Goal: Check status: Check status

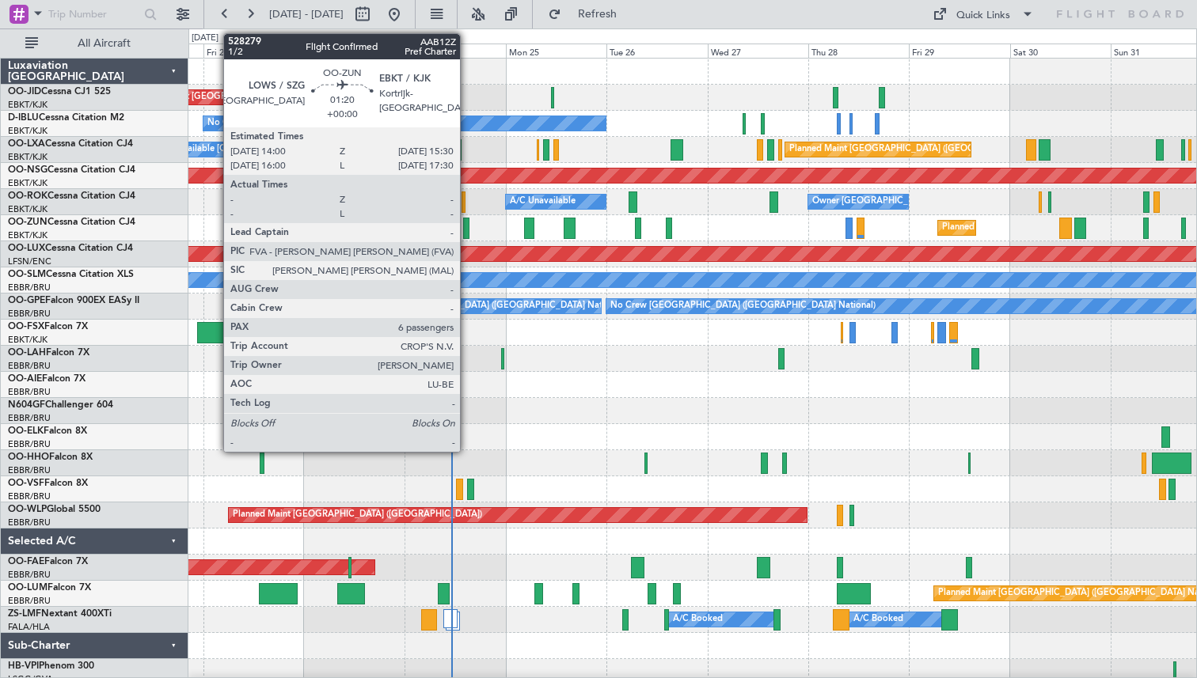
click at [467, 228] on div at bounding box center [466, 228] width 6 height 21
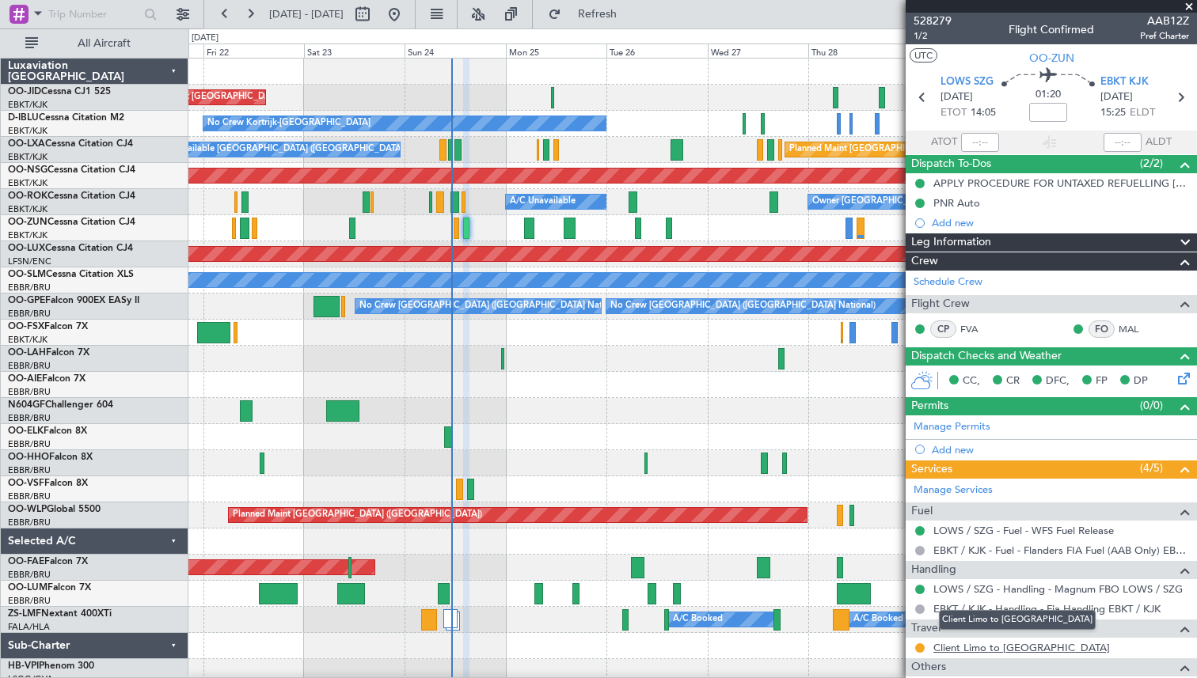
click at [955, 651] on link "Client Limo to [GEOGRAPHIC_DATA]" at bounding box center [1021, 647] width 177 height 13
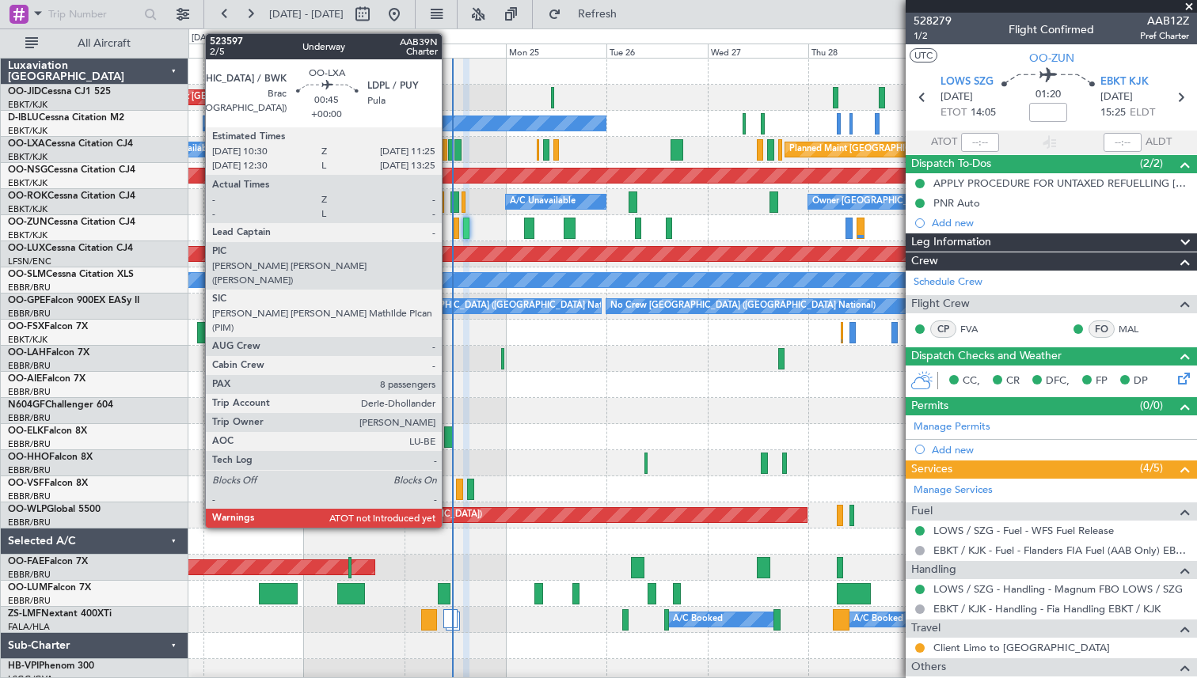
click at [449, 150] on div at bounding box center [450, 149] width 4 height 21
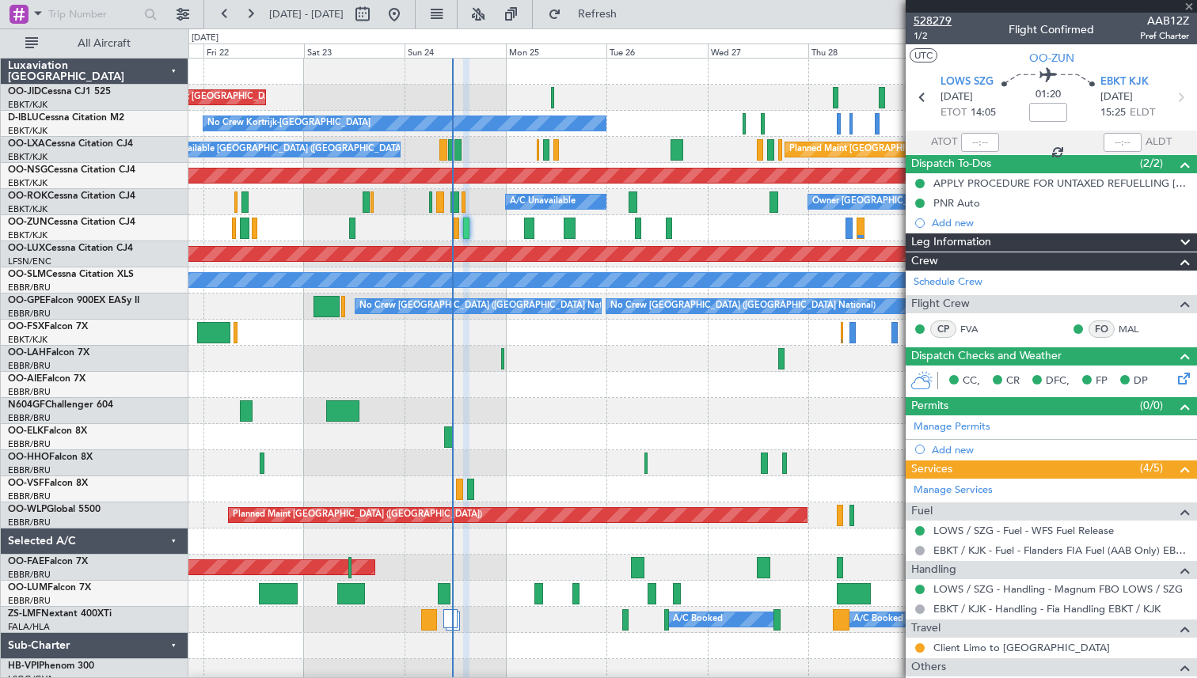
type input "8"
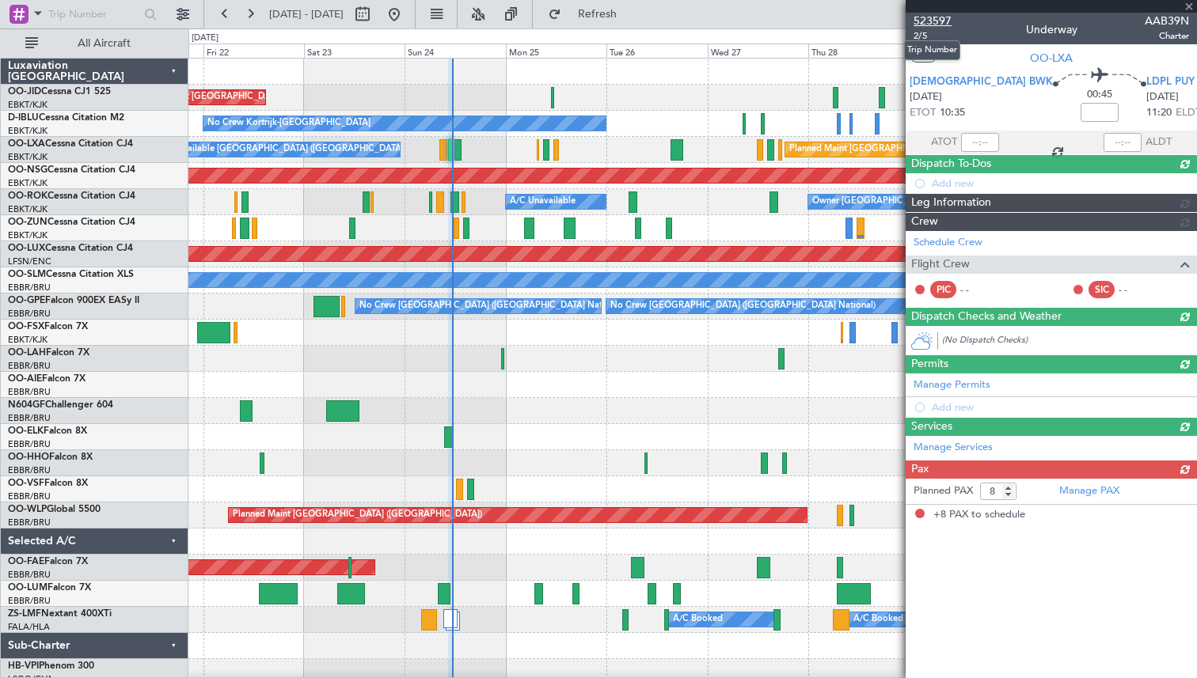
click at [929, 21] on span "523597" at bounding box center [932, 21] width 38 height 17
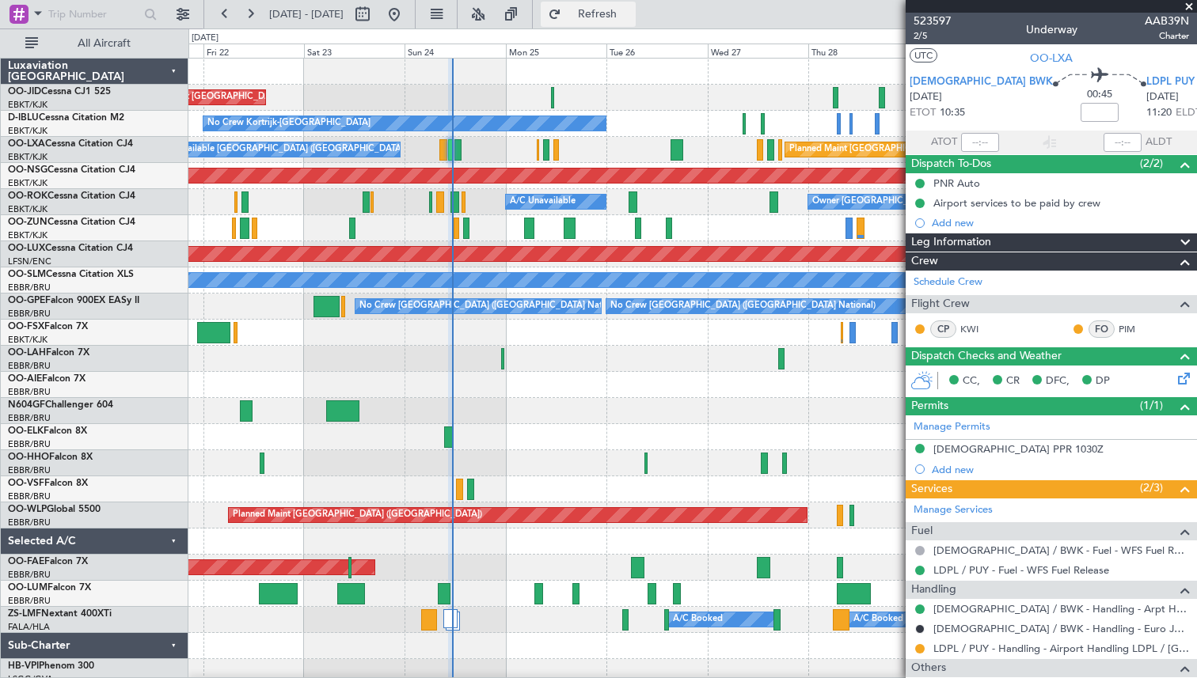
click at [625, 17] on span "Refresh" at bounding box center [597, 14] width 66 height 11
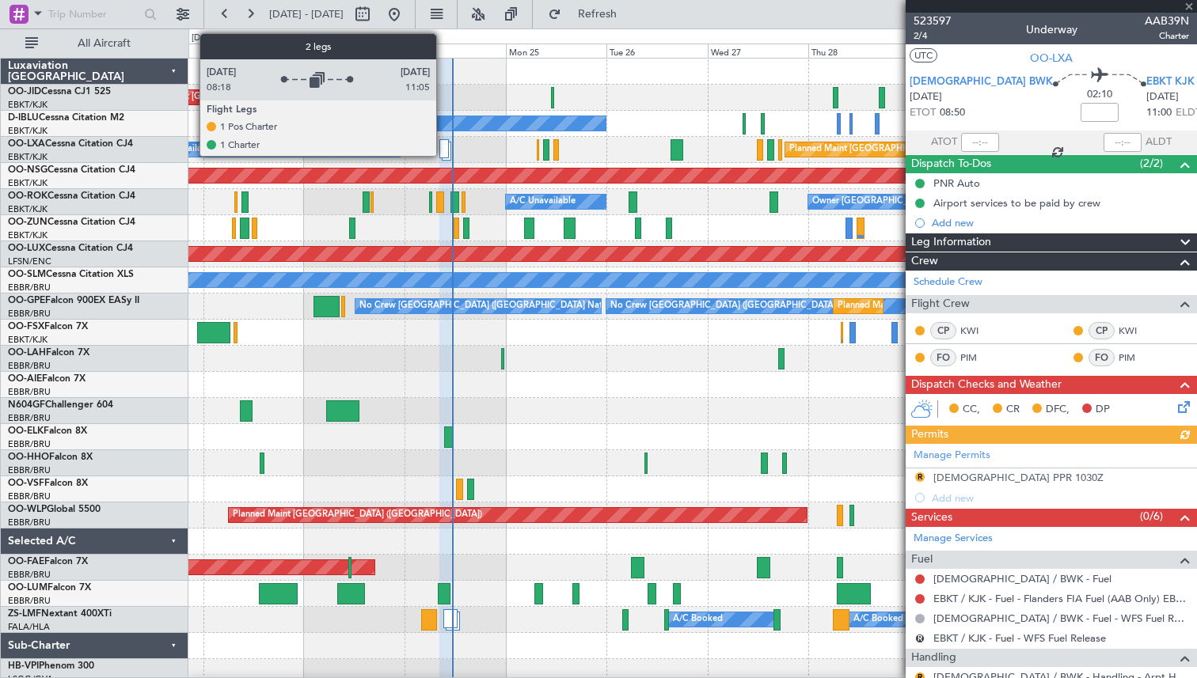
click at [444, 154] on div at bounding box center [443, 148] width 9 height 19
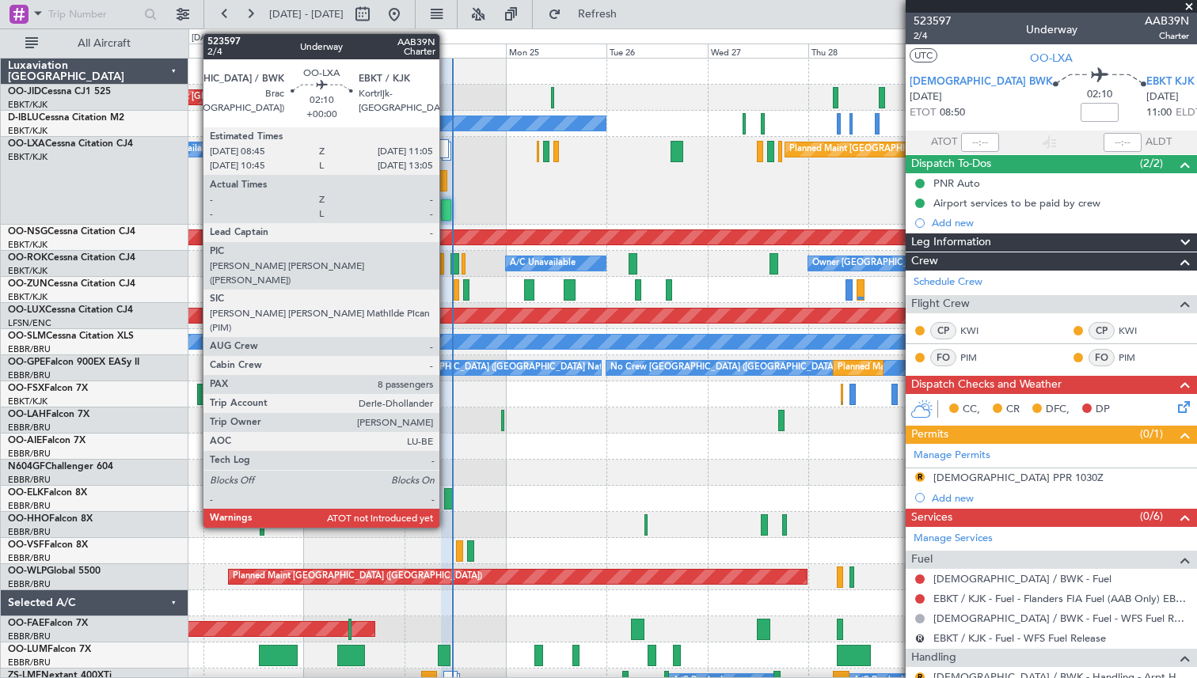
click at [446, 209] on div at bounding box center [446, 209] width 10 height 21
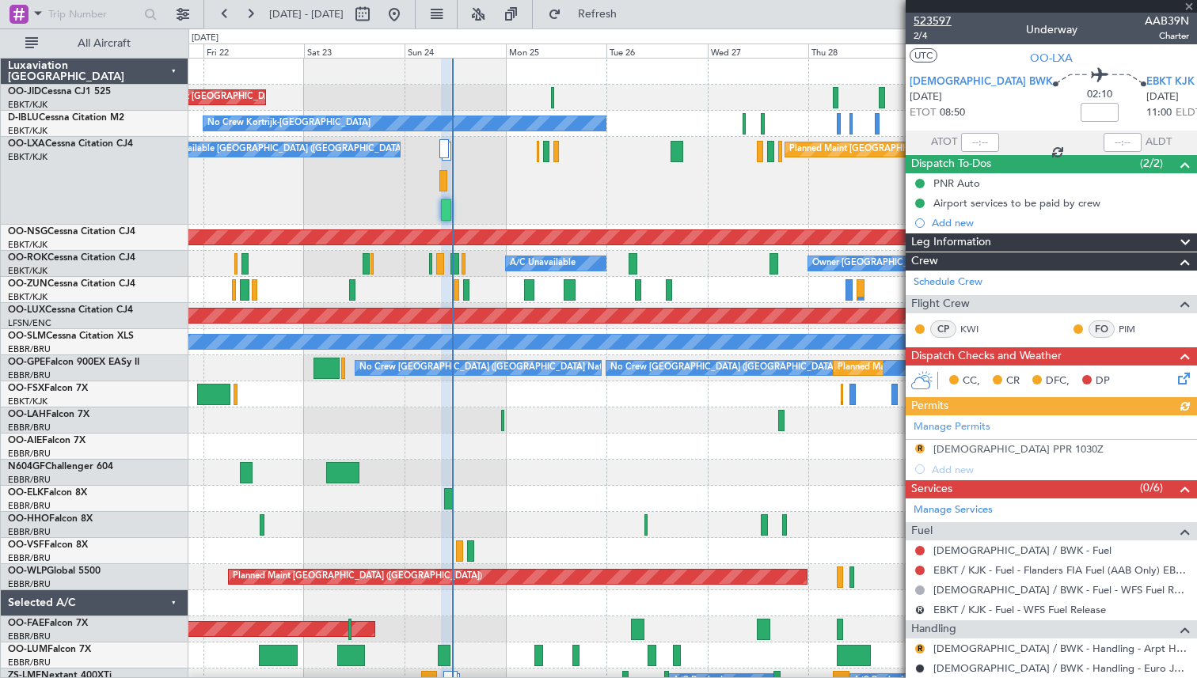
click at [946, 20] on span "523597" at bounding box center [932, 21] width 38 height 17
click at [613, 13] on button "Refresh" at bounding box center [588, 14] width 95 height 25
